Goal: Register for event/course

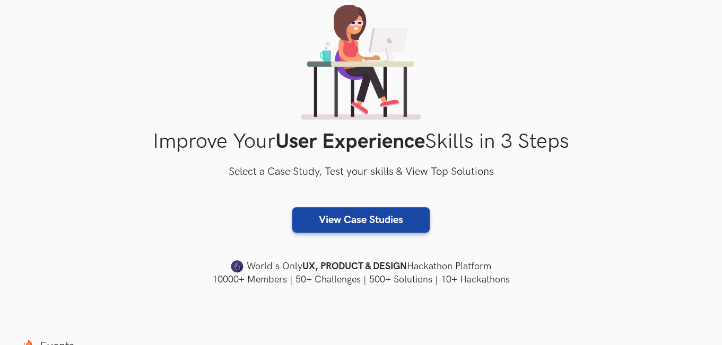
scroll to position [371, 0]
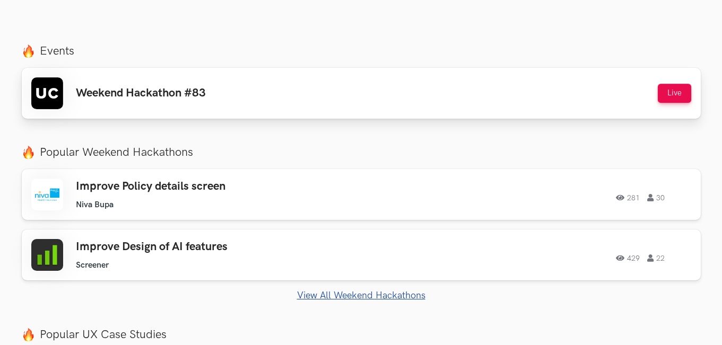
click at [293, 90] on div "Weekend Hackathon #83 Live" at bounding box center [361, 93] width 660 height 32
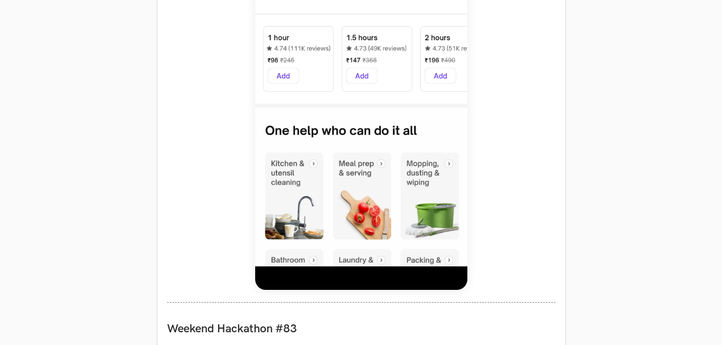
scroll to position [955, 0]
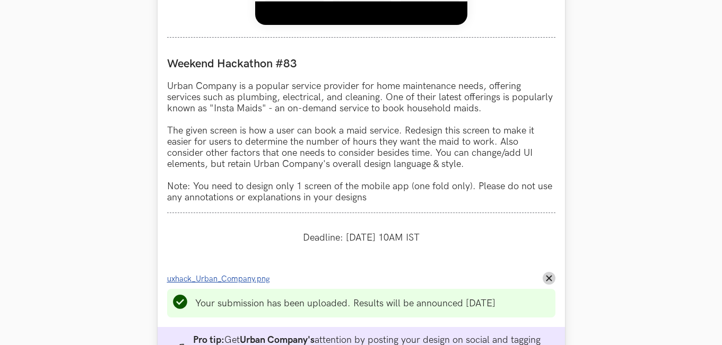
click at [544, 273] on li "Progress value is 100% uxhack_Urban_Company.png Remove File" at bounding box center [361, 278] width 388 height 13
click at [550, 276] on icon "Remove File" at bounding box center [549, 278] width 6 height 6
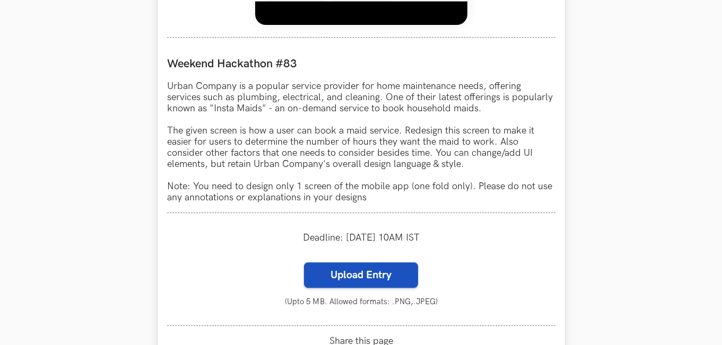
click at [410, 277] on label "Upload Entry" at bounding box center [361, 275] width 114 height 25
click at [304, 263] on input "Upload Entry" at bounding box center [304, 262] width 1 height 1
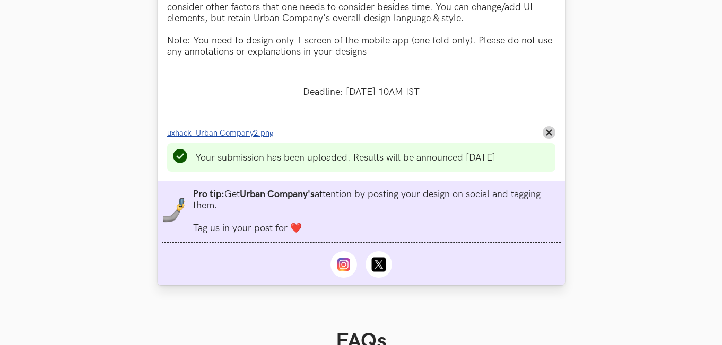
scroll to position [1114, 0]
